Goal: Navigation & Orientation: Find specific page/section

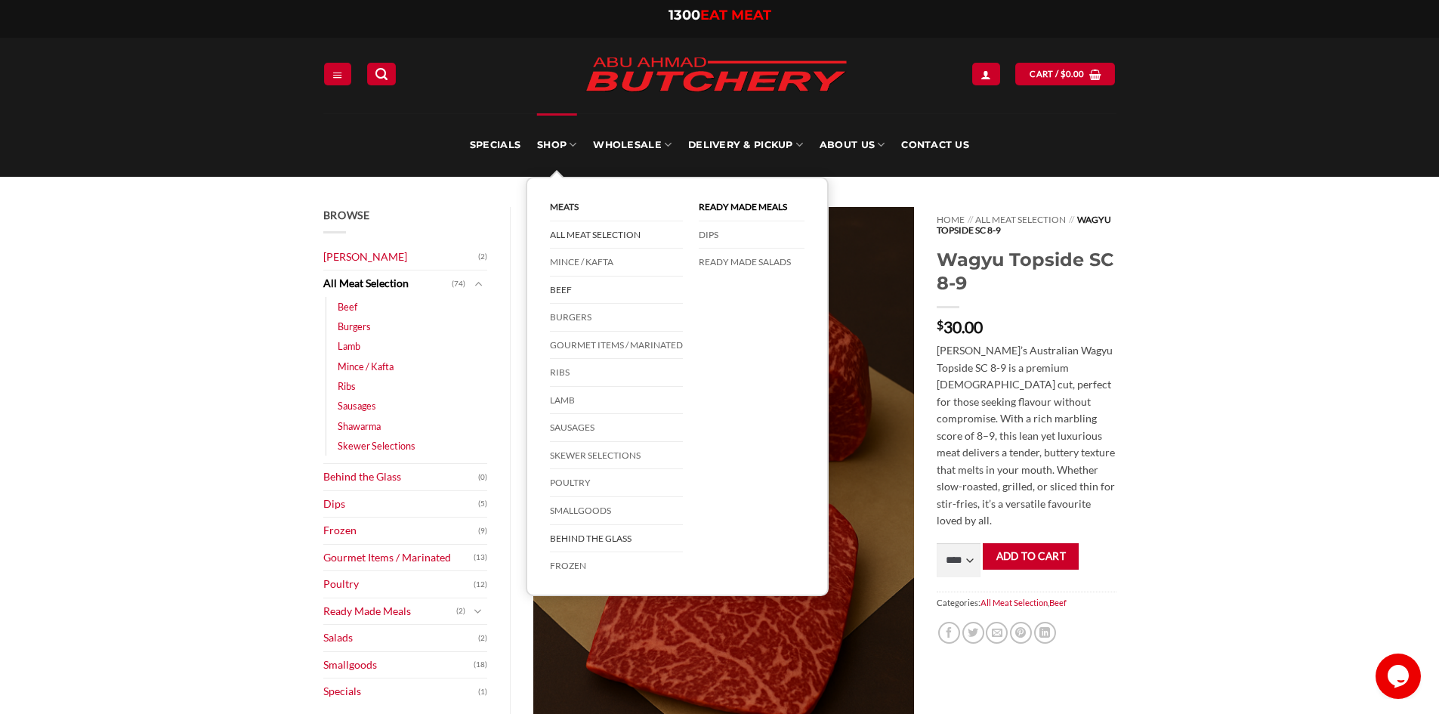
click at [591, 544] on link "Behind The Glass" at bounding box center [616, 539] width 133 height 28
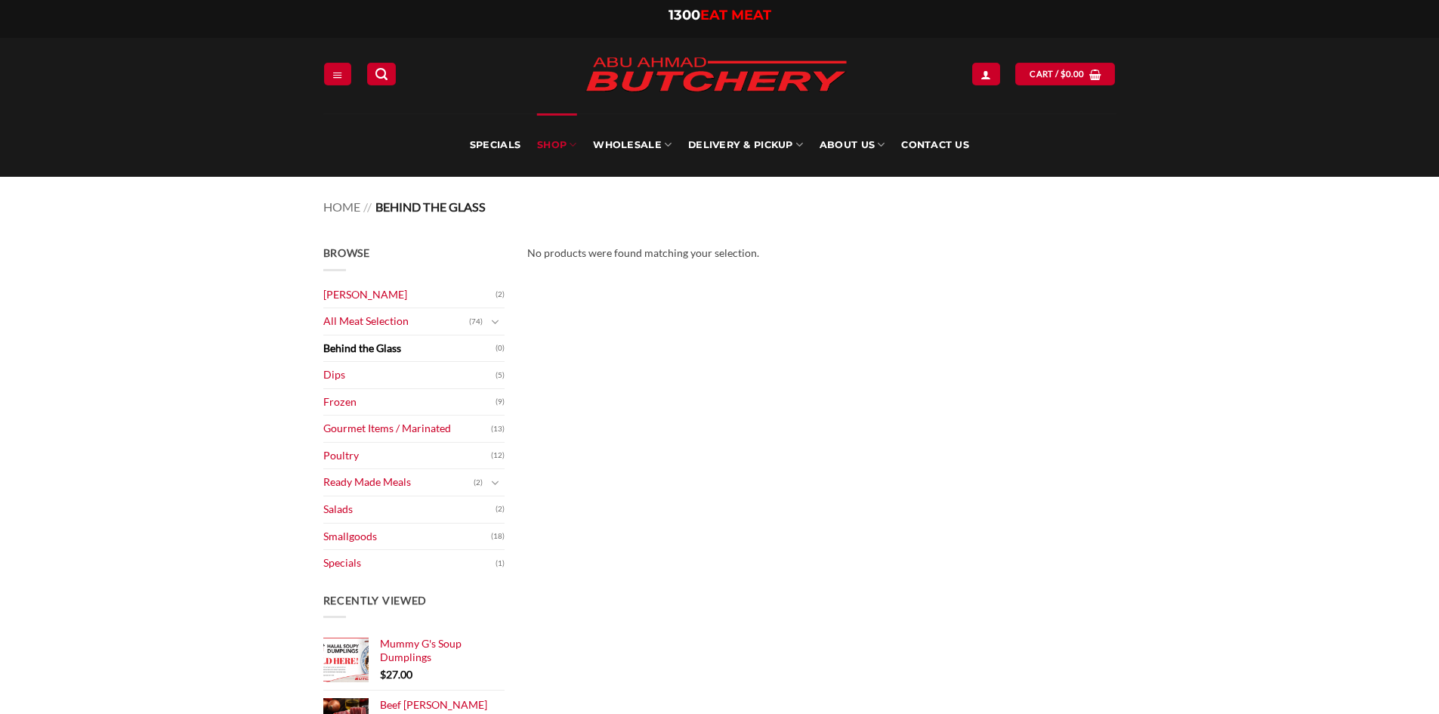
scroll to position [79, 0]
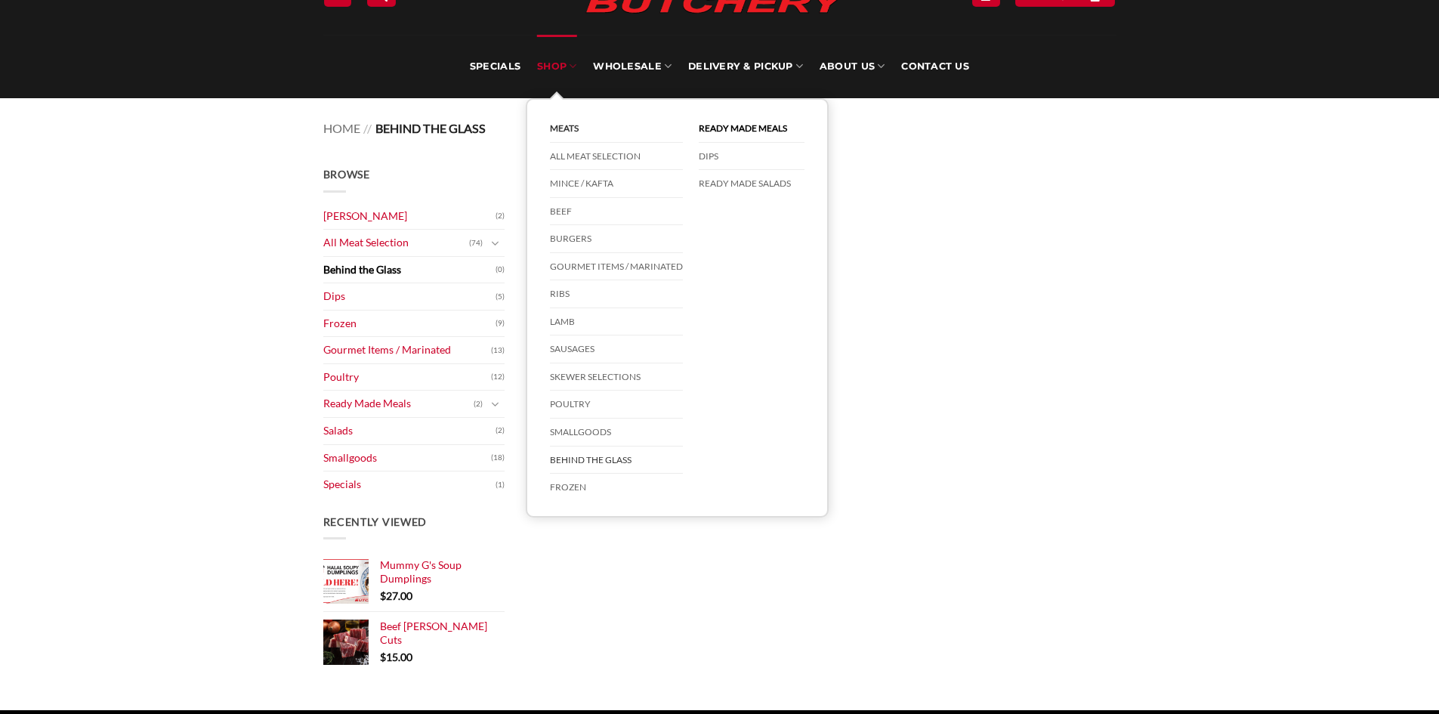
click at [570, 82] on link "SHOP" at bounding box center [556, 66] width 39 height 63
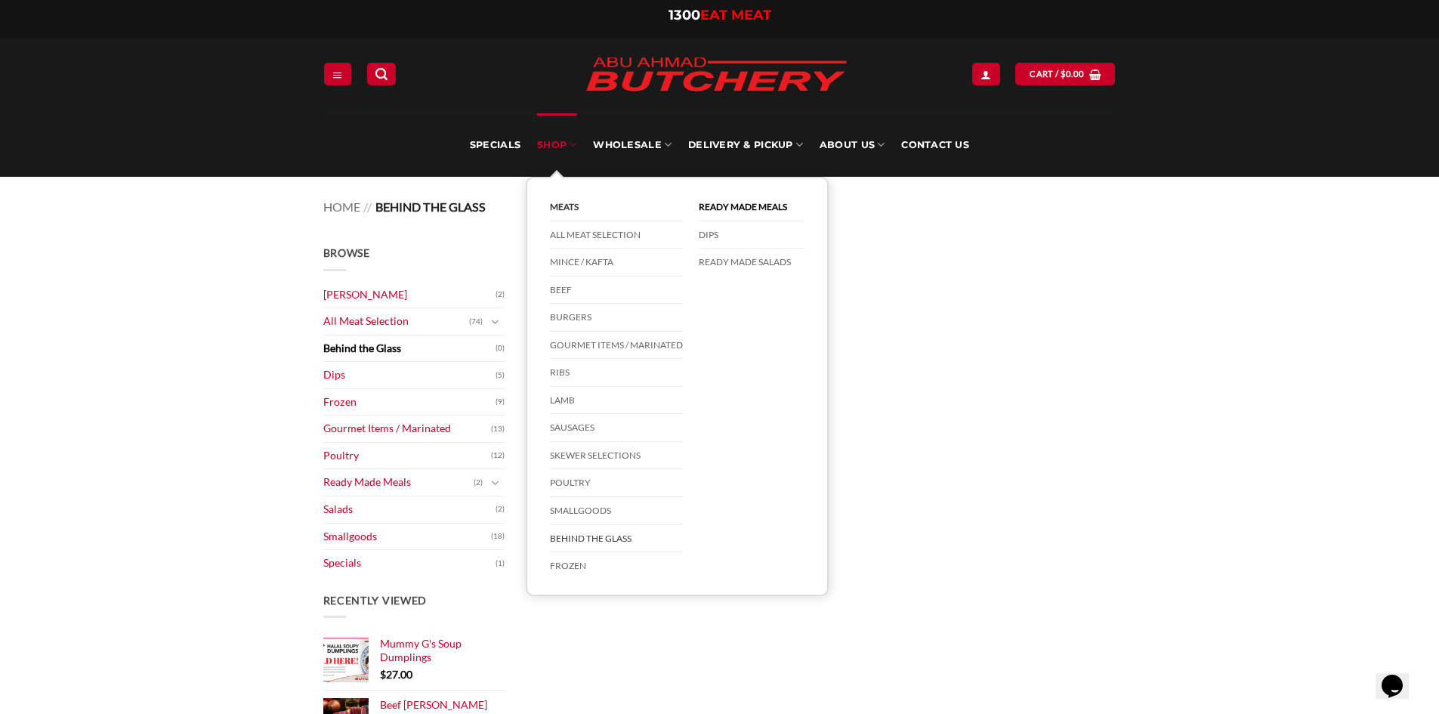
click at [1196, 307] on main "Browse Abu Ahmad Butchery (2) All Meat Selection (74) Beef (18) Burgers (4) Lam…" at bounding box center [719, 505] width 1439 height 566
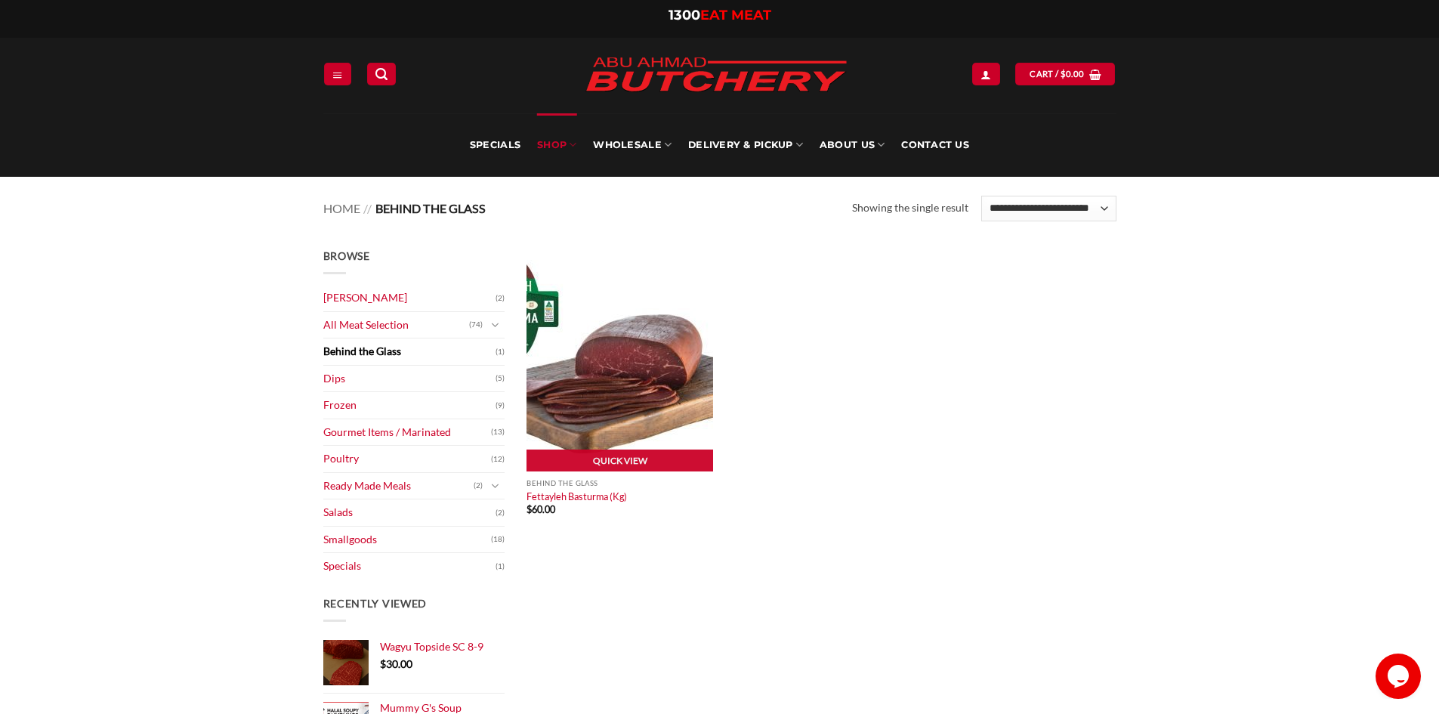
click at [585, 354] on img at bounding box center [619, 360] width 187 height 224
click at [648, 357] on img at bounding box center [619, 360] width 187 height 224
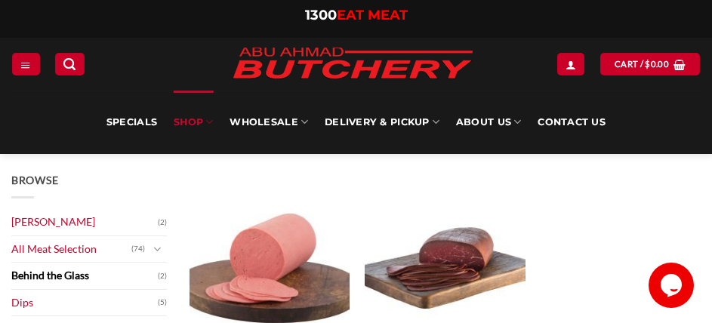
scroll to position [151, 0]
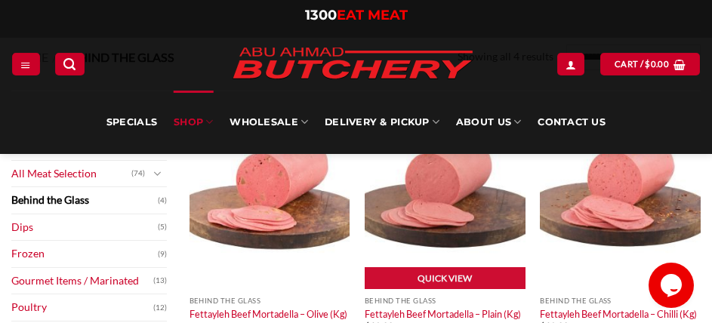
scroll to position [76, 0]
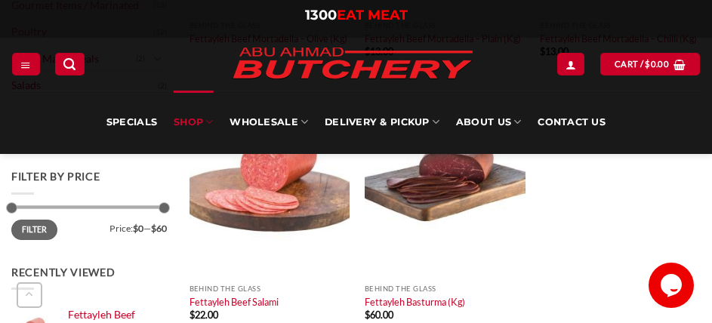
scroll to position [453, 0]
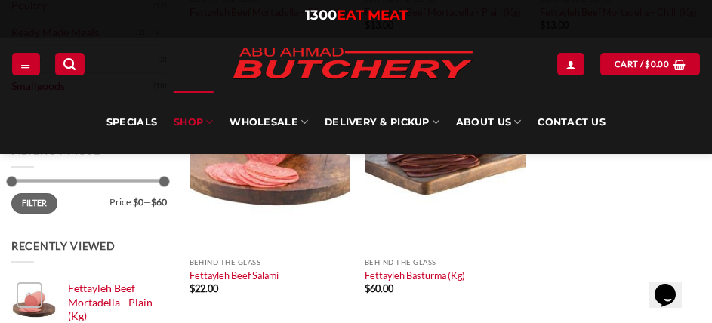
scroll to position [529, 0]
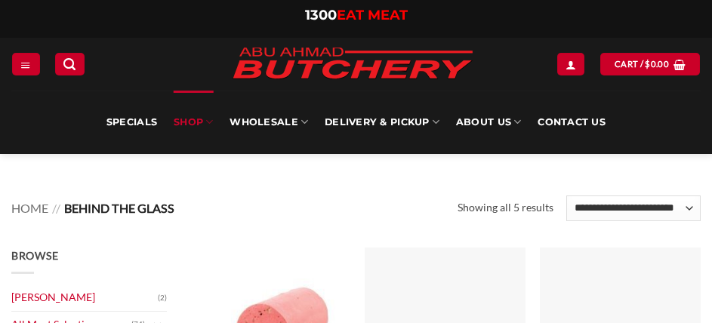
scroll to position [529, 0]
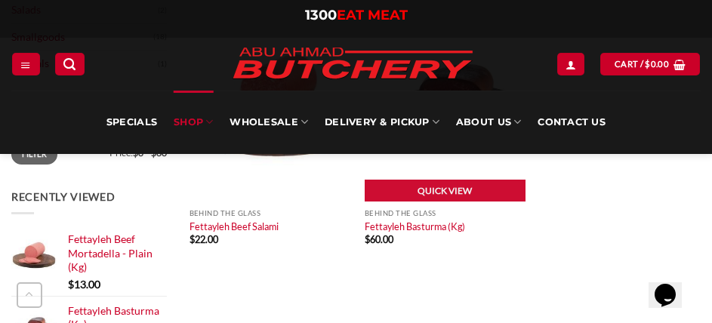
scroll to position [529, 0]
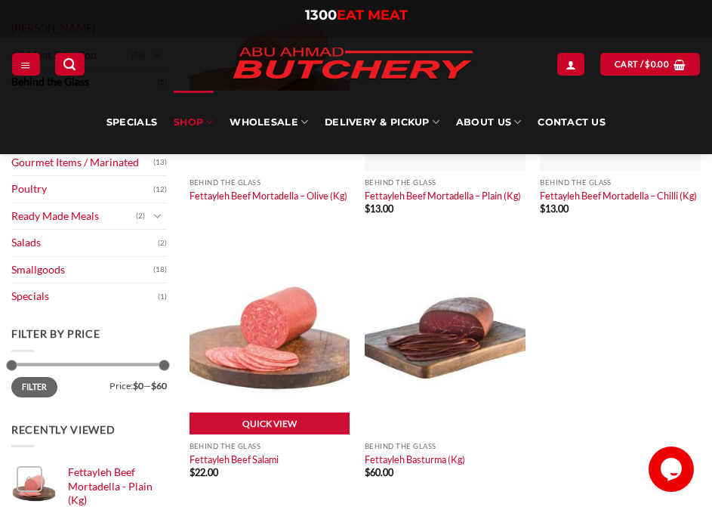
scroll to position [227, 0]
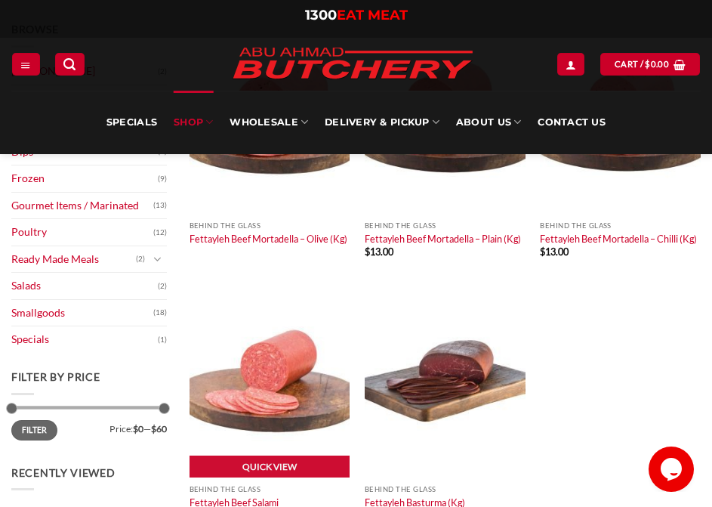
click at [298, 322] on img at bounding box center [270, 381] width 161 height 193
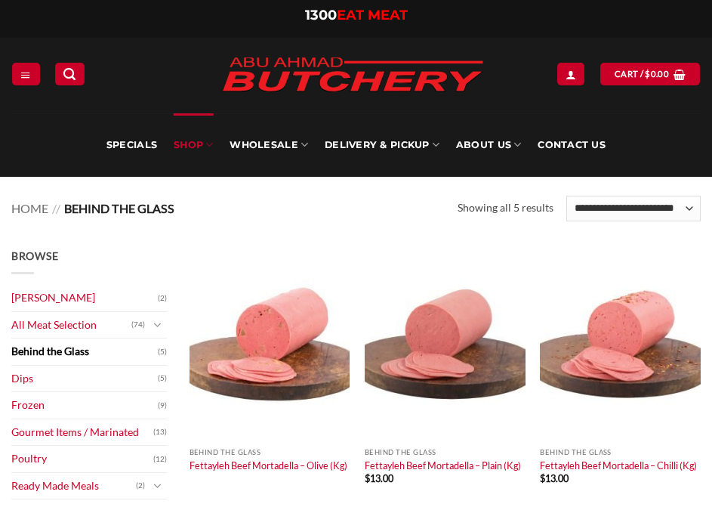
scroll to position [227, 0]
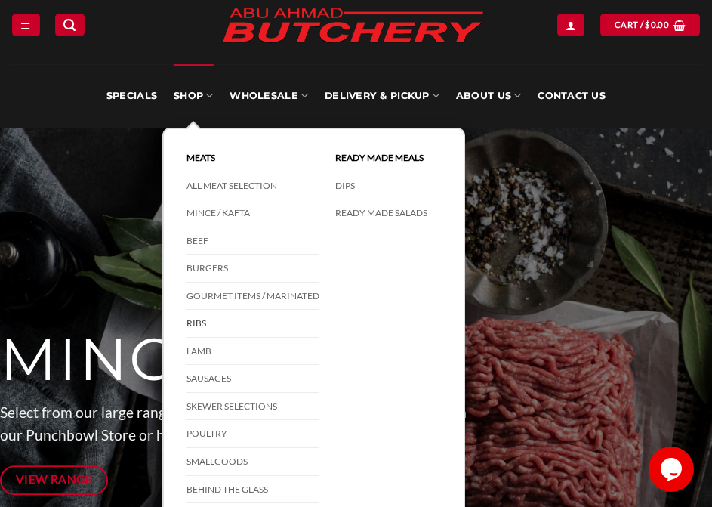
scroll to position [76, 0]
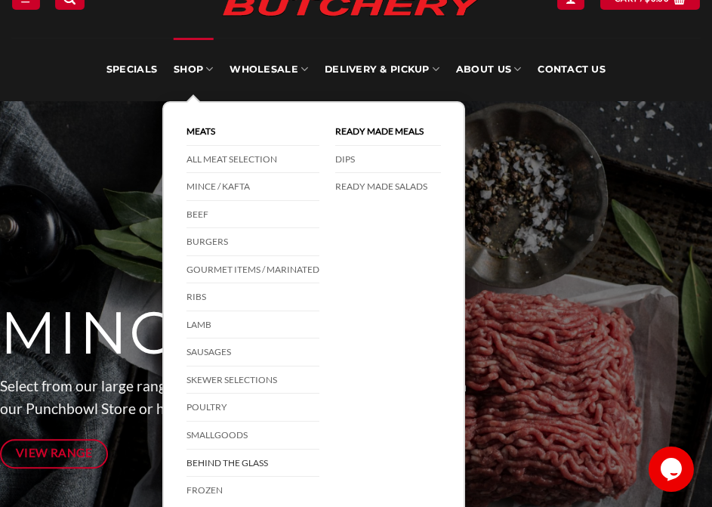
click at [245, 454] on link "Behind The Glass" at bounding box center [253, 463] width 133 height 28
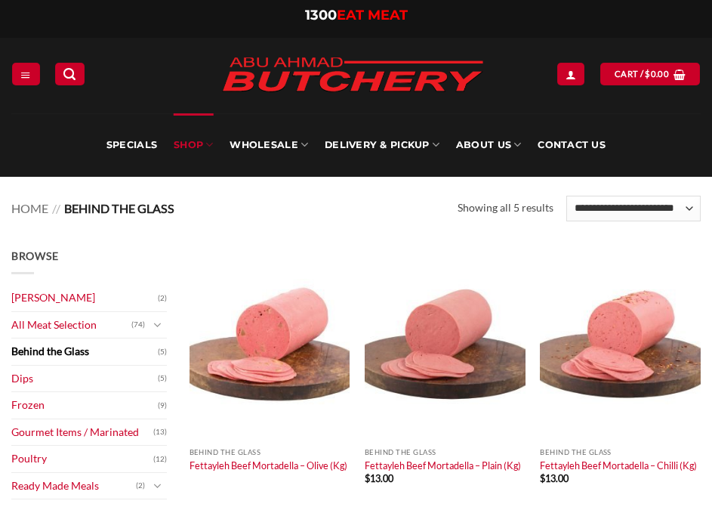
scroll to position [227, 0]
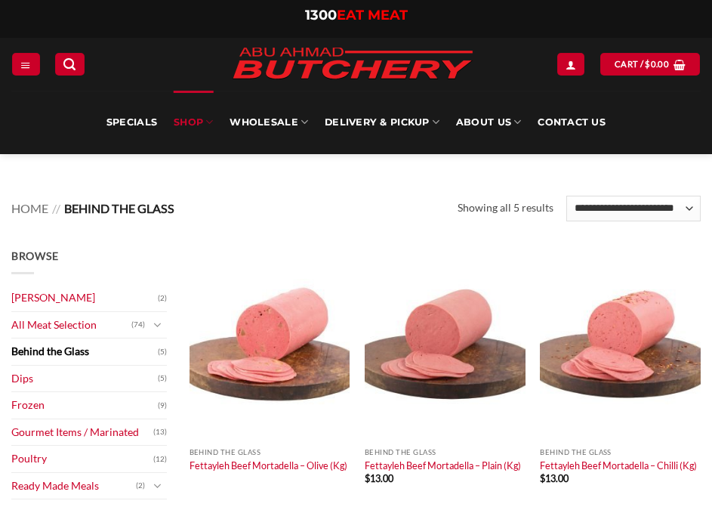
scroll to position [227, 0]
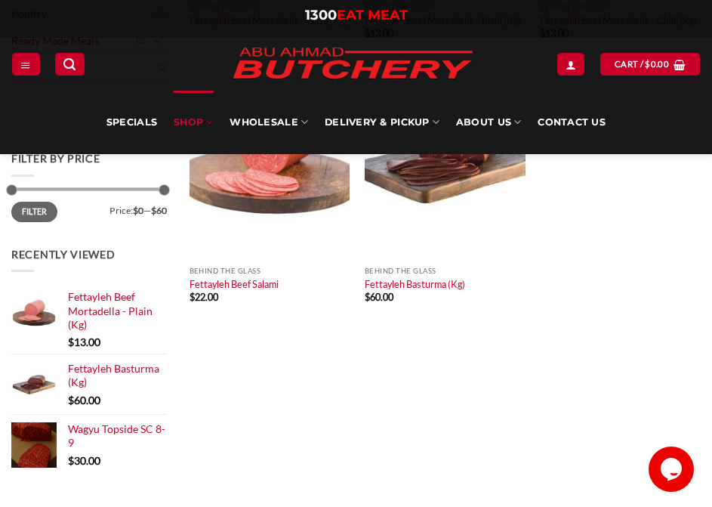
scroll to position [297, 0]
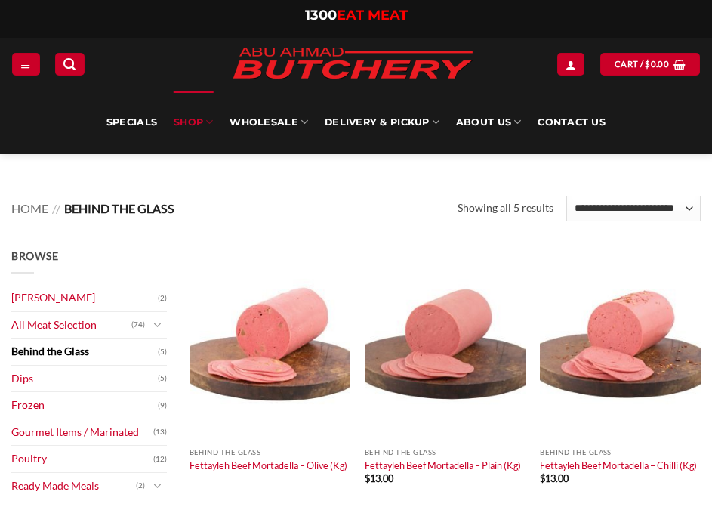
scroll to position [291, 0]
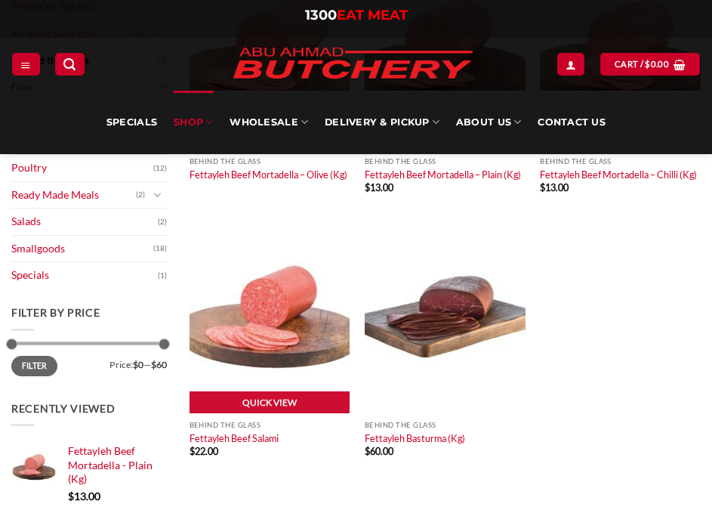
click at [279, 304] on img at bounding box center [270, 317] width 161 height 193
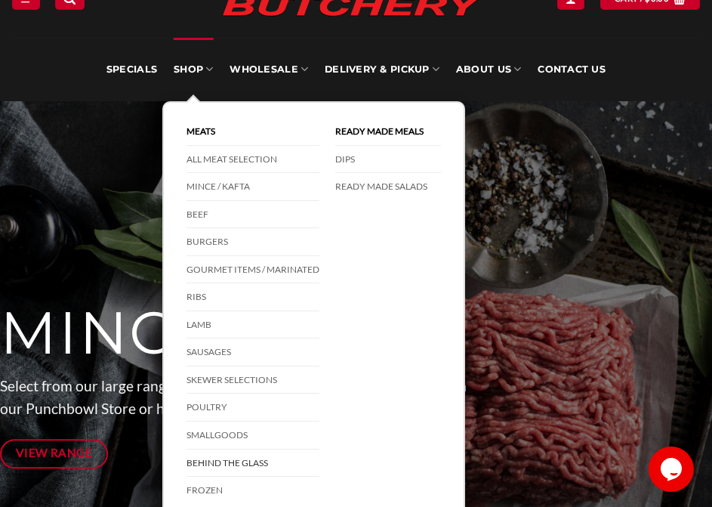
click at [240, 459] on link "Behind The Glass" at bounding box center [253, 463] width 133 height 28
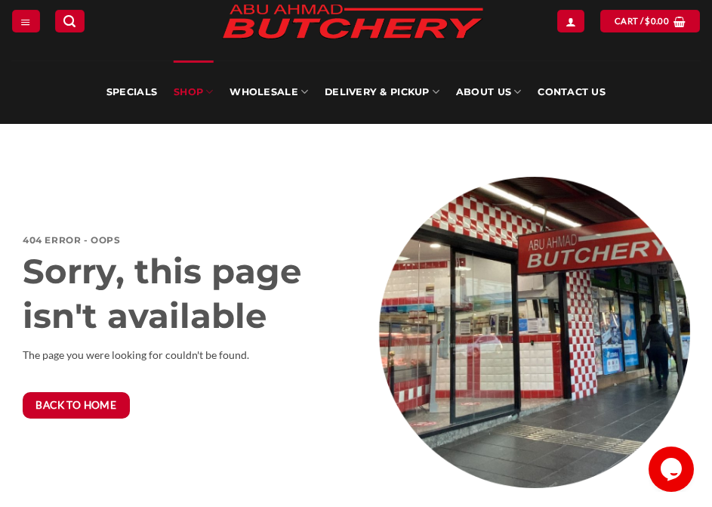
scroll to position [76, 0]
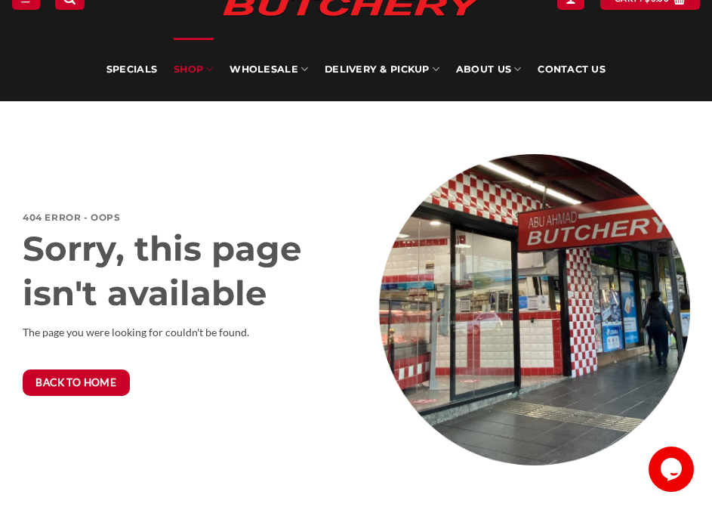
click at [167, 218] on h6 "404 error - OOPS" at bounding box center [178, 218] width 311 height 10
